Goal: Information Seeking & Learning: Find specific fact

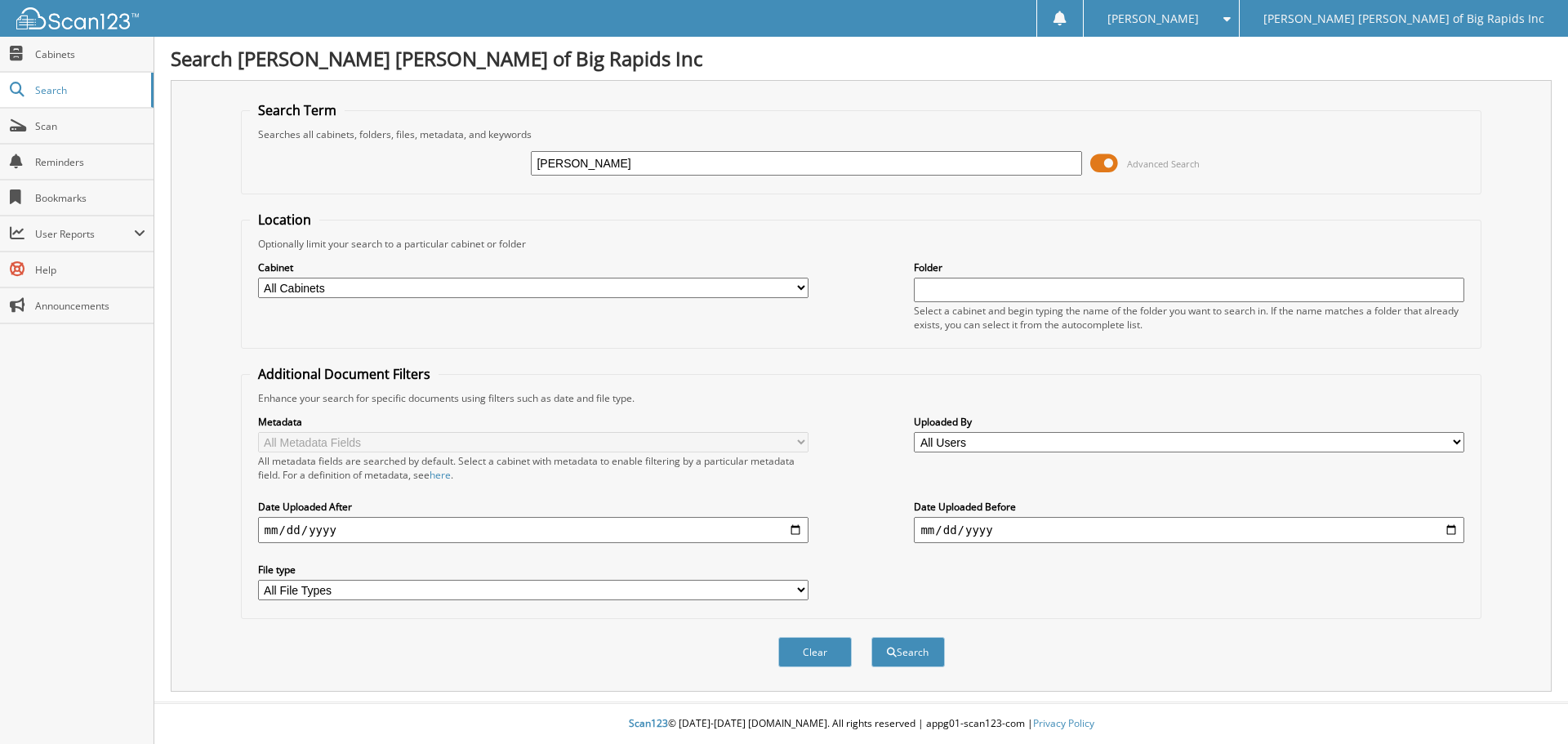
type input "[PERSON_NAME]"
click at [871, 637] on button "Search" at bounding box center [908, 652] width 74 height 30
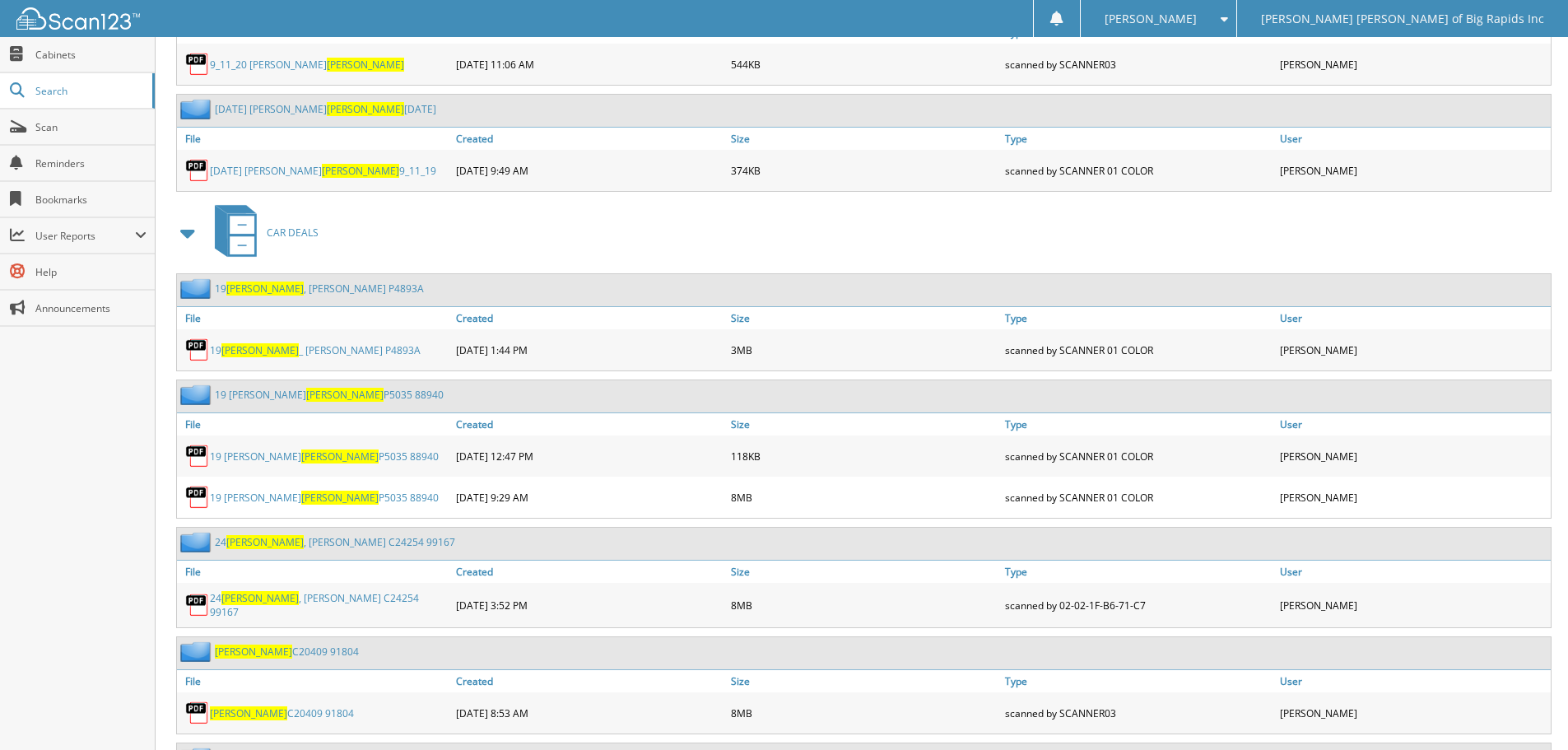
scroll to position [8153, 0]
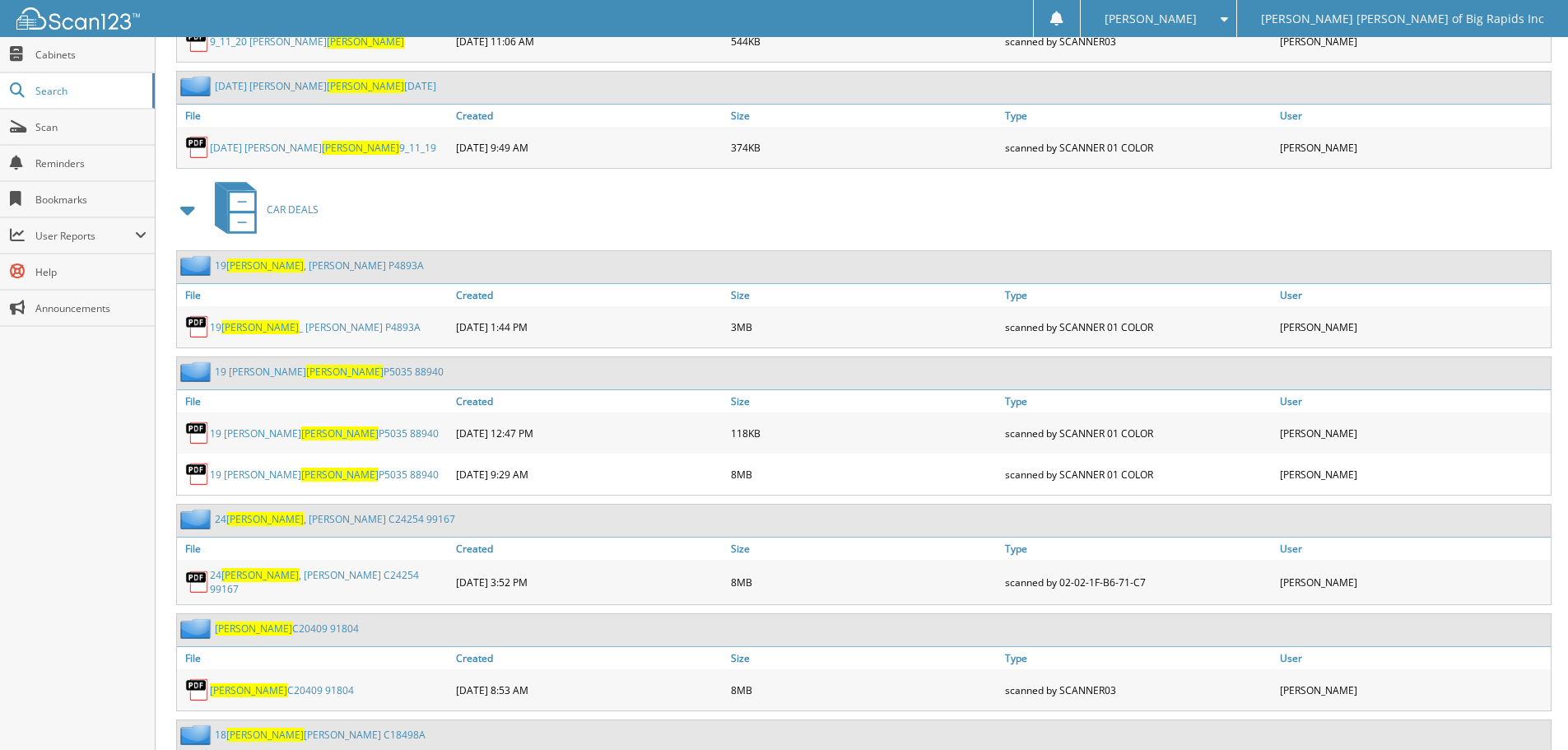
click at [326, 513] on link "24 LYONS , ROLAND C24254 99167" at bounding box center [335, 519] width 240 height 14
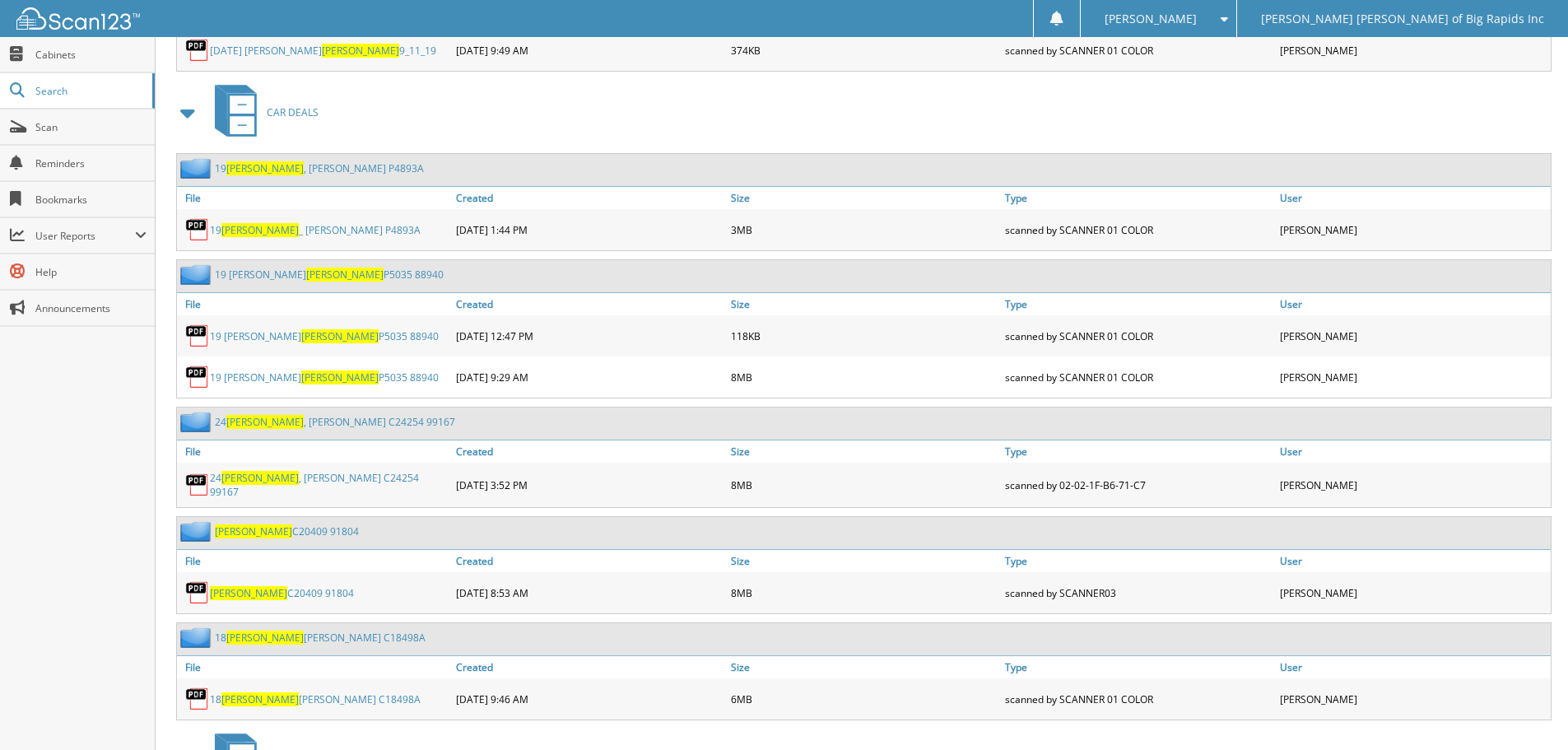
scroll to position [8236, 0]
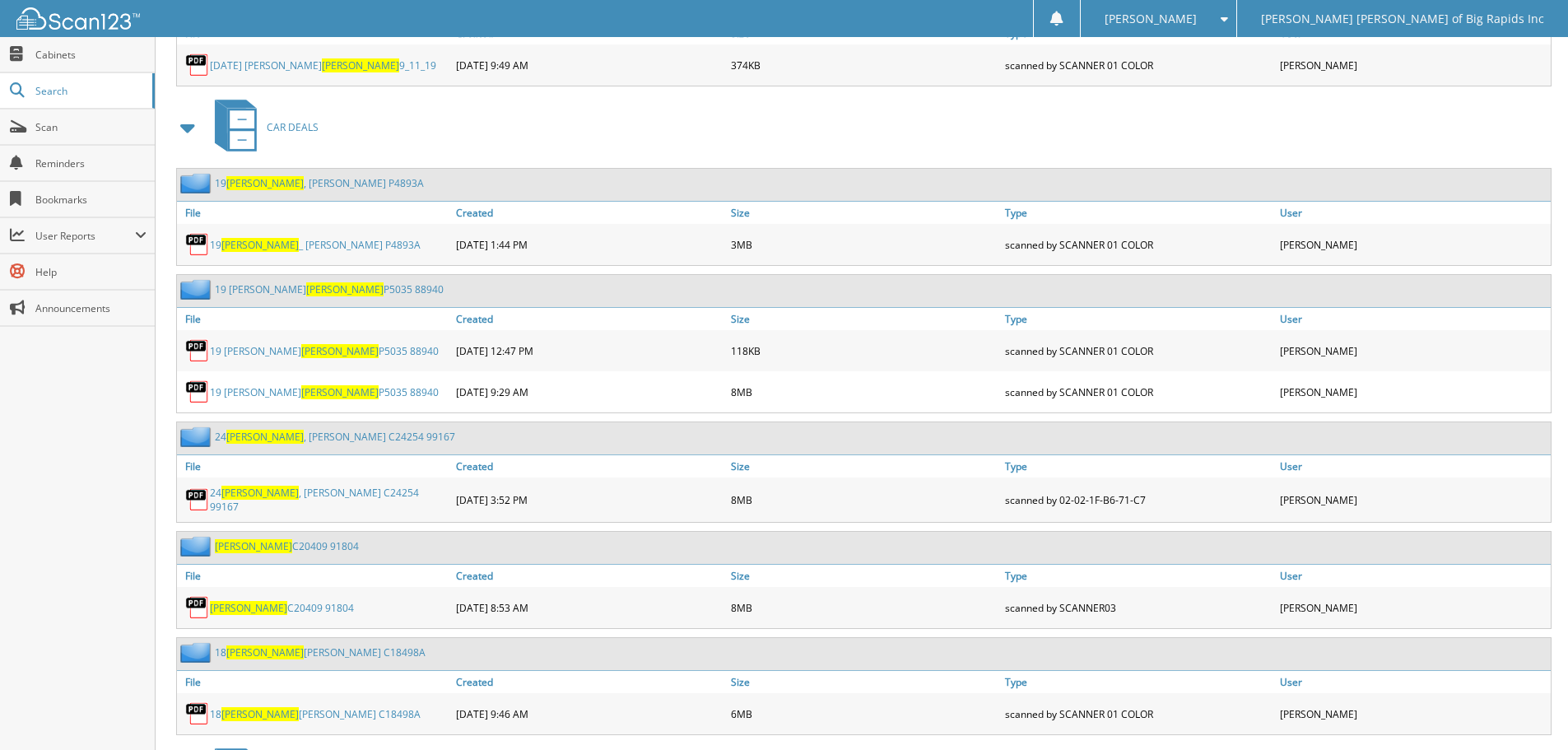
click at [271, 540] on link "[PERSON_NAME] C20409 91804" at bounding box center [286, 546] width 144 height 14
